Goal: Task Accomplishment & Management: Complete application form

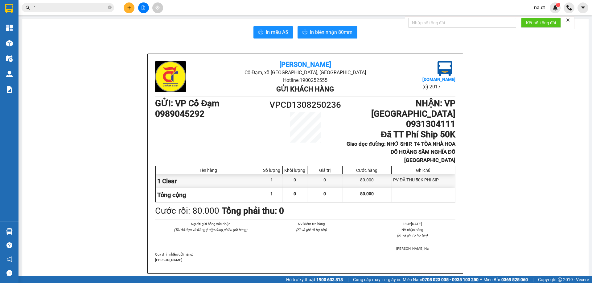
click at [81, 5] on input "`" at bounding box center [70, 7] width 73 height 7
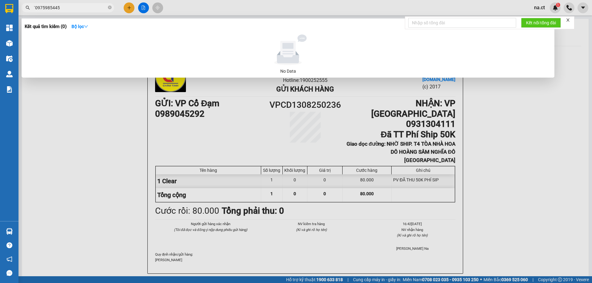
type input "`0975985445"
click at [174, 48] on div at bounding box center [288, 50] width 522 height 31
click at [570, 46] on div at bounding box center [296, 141] width 592 height 283
click at [76, 8] on input "`0975985445" at bounding box center [70, 7] width 73 height 7
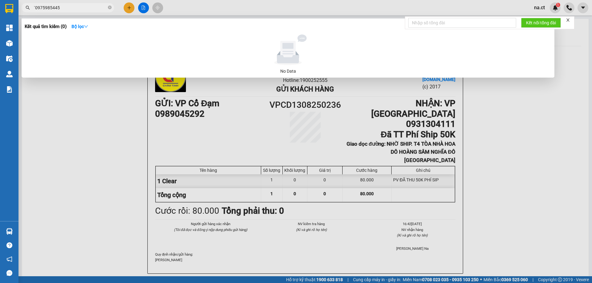
click at [76, 8] on input "`0975985445" at bounding box center [70, 7] width 73 height 7
click at [130, 6] on div at bounding box center [296, 141] width 592 height 283
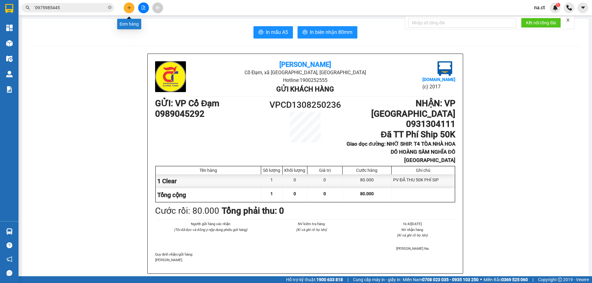
click at [129, 10] on button at bounding box center [129, 7] width 11 height 11
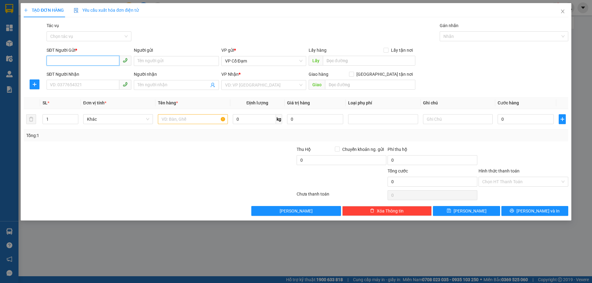
click at [58, 58] on input "SĐT Người Gửi *" at bounding box center [83, 61] width 73 height 10
type input "0000000000"
click at [81, 84] on input "SĐT Người Nhận" at bounding box center [83, 85] width 73 height 10
type input "0975985445"
click at [178, 118] on input "text" at bounding box center [193, 119] width 70 height 10
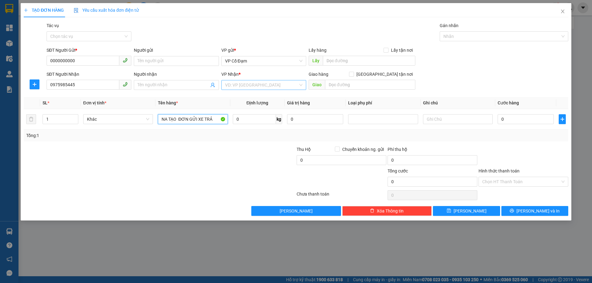
type input "NA TẠO ĐƠN GỬI XE TRẢ"
click at [253, 87] on input "search" at bounding box center [261, 84] width 73 height 9
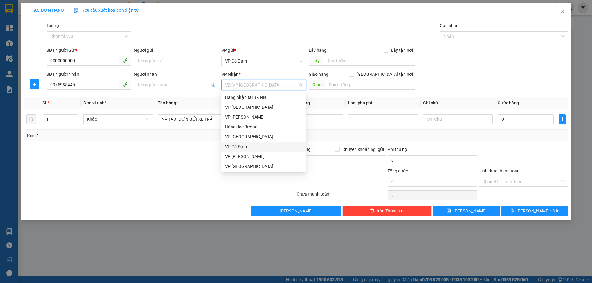
click at [244, 145] on div "VP Cổ Đạm" at bounding box center [263, 146] width 77 height 7
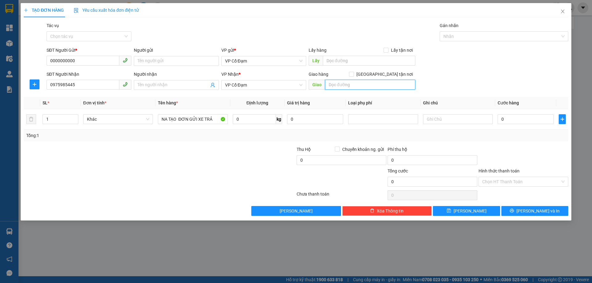
click at [352, 82] on input "text" at bounding box center [370, 85] width 90 height 10
click at [268, 61] on span "VP Cổ Đạm" at bounding box center [263, 60] width 77 height 9
type input "X SONG"
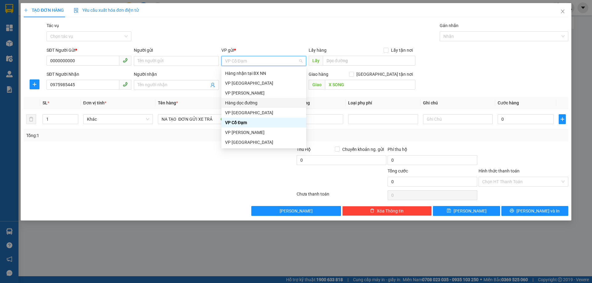
click at [248, 102] on div "Hàng dọc đường" at bounding box center [263, 103] width 77 height 7
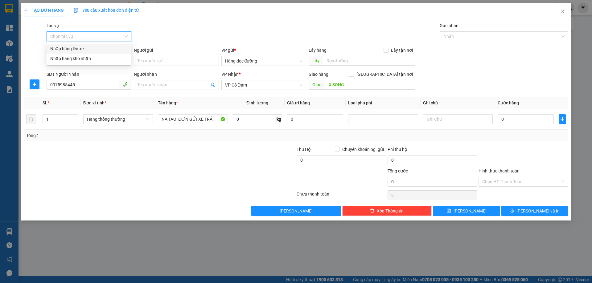
click at [97, 37] on input "Tác vụ" at bounding box center [86, 36] width 73 height 9
click at [68, 51] on div "Nhập hàng lên xe" at bounding box center [88, 48] width 77 height 7
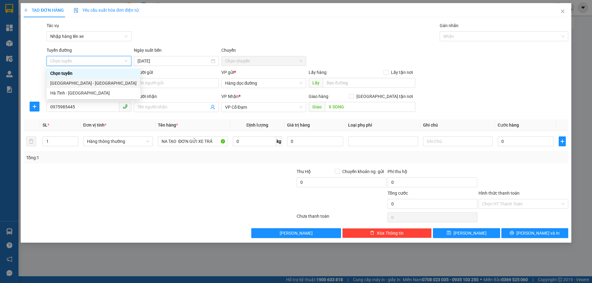
click at [59, 84] on div "[GEOGRAPHIC_DATA] - [GEOGRAPHIC_DATA]" at bounding box center [93, 83] width 86 height 7
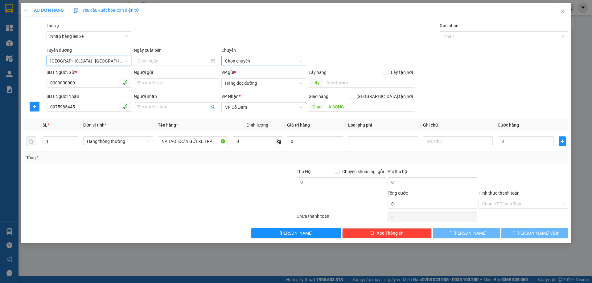
type input "[DATE]"
click at [256, 58] on span "10:00 - 38H-048.25" at bounding box center [263, 60] width 77 height 9
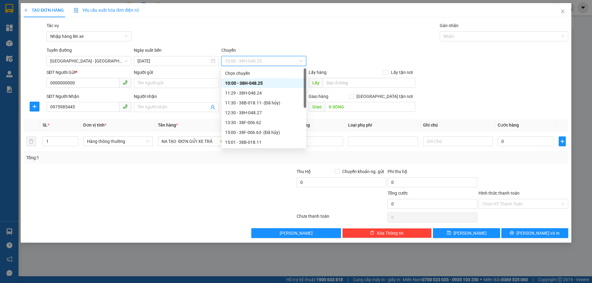
click at [251, 82] on div "10:00 - 38H-048.25" at bounding box center [263, 83] width 77 height 7
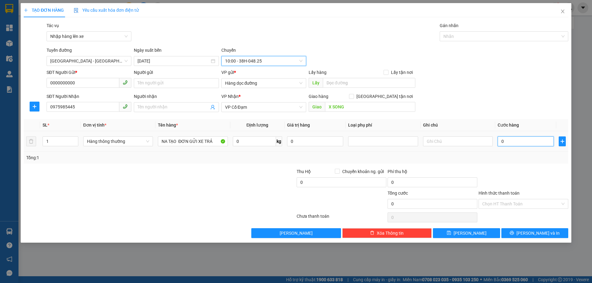
click at [518, 142] on input "0" at bounding box center [526, 142] width 56 height 10
type input "7"
type input "70"
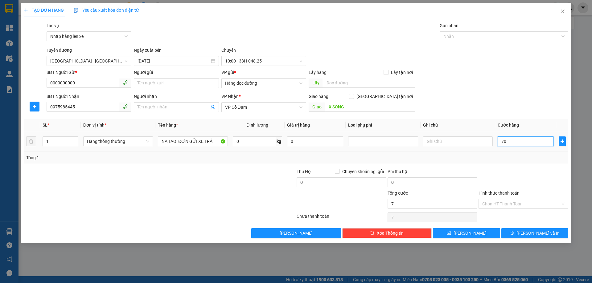
type input "70"
type input "70.000"
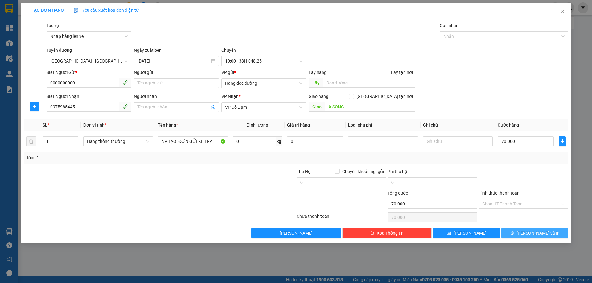
click at [531, 233] on span "[PERSON_NAME] và In" at bounding box center [537, 233] width 43 height 7
